Goal: Check status: Check status

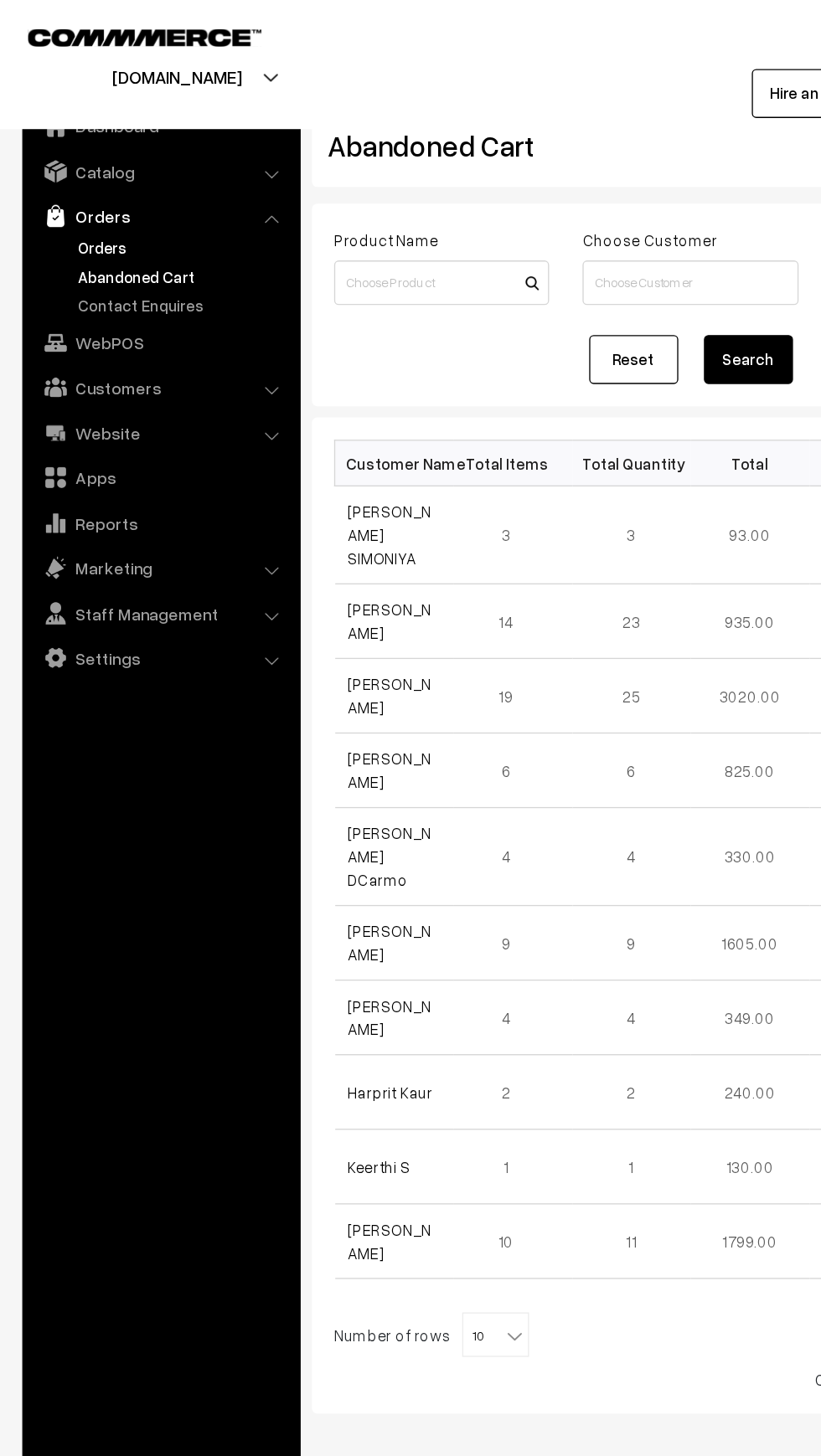
click at [64, 186] on link "Orders" at bounding box center [138, 186] width 166 height 18
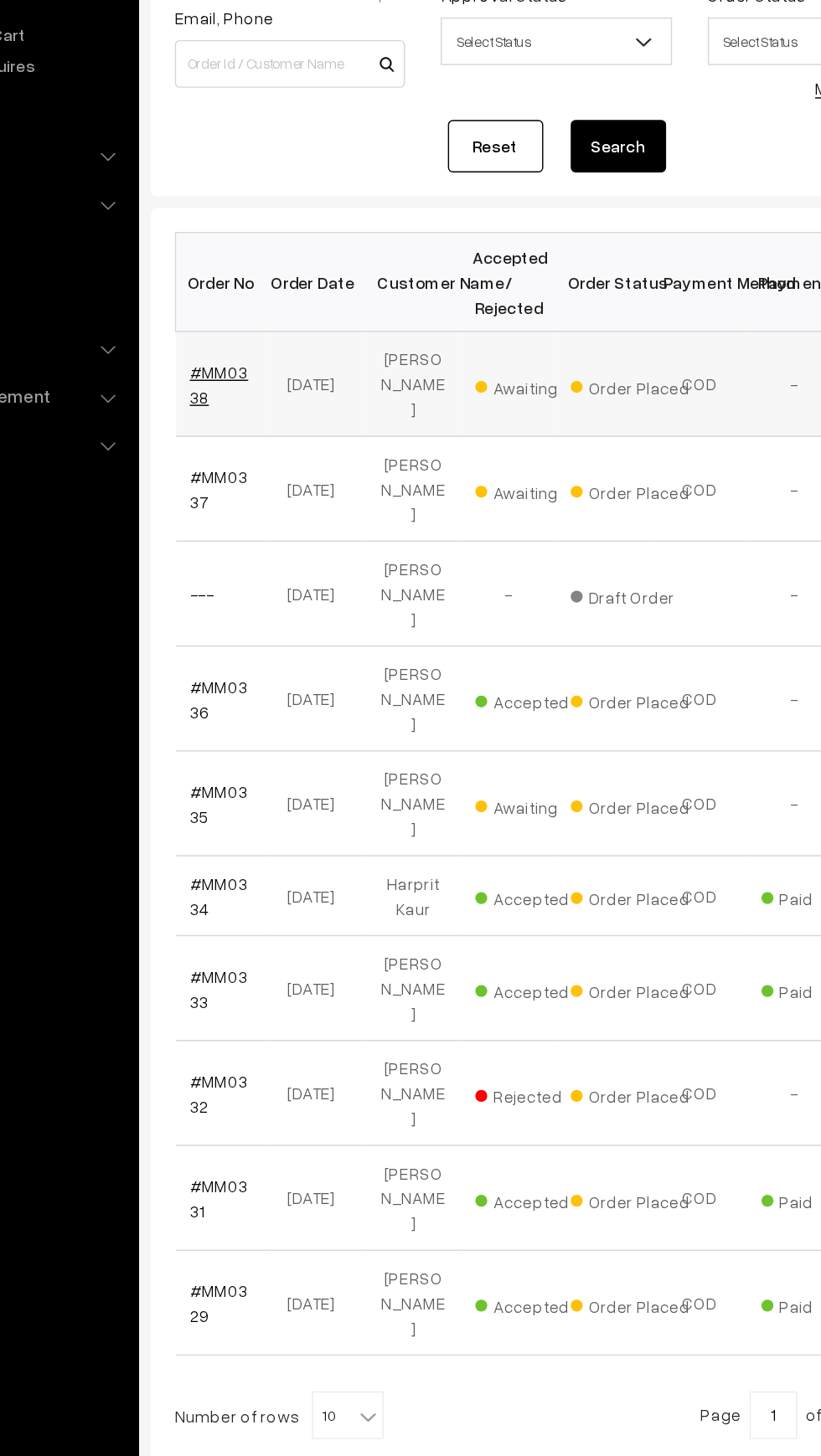
click at [286, 438] on link "#MM0338" at bounding box center [282, 454] width 41 height 32
